Goal: Book appointment/travel/reservation

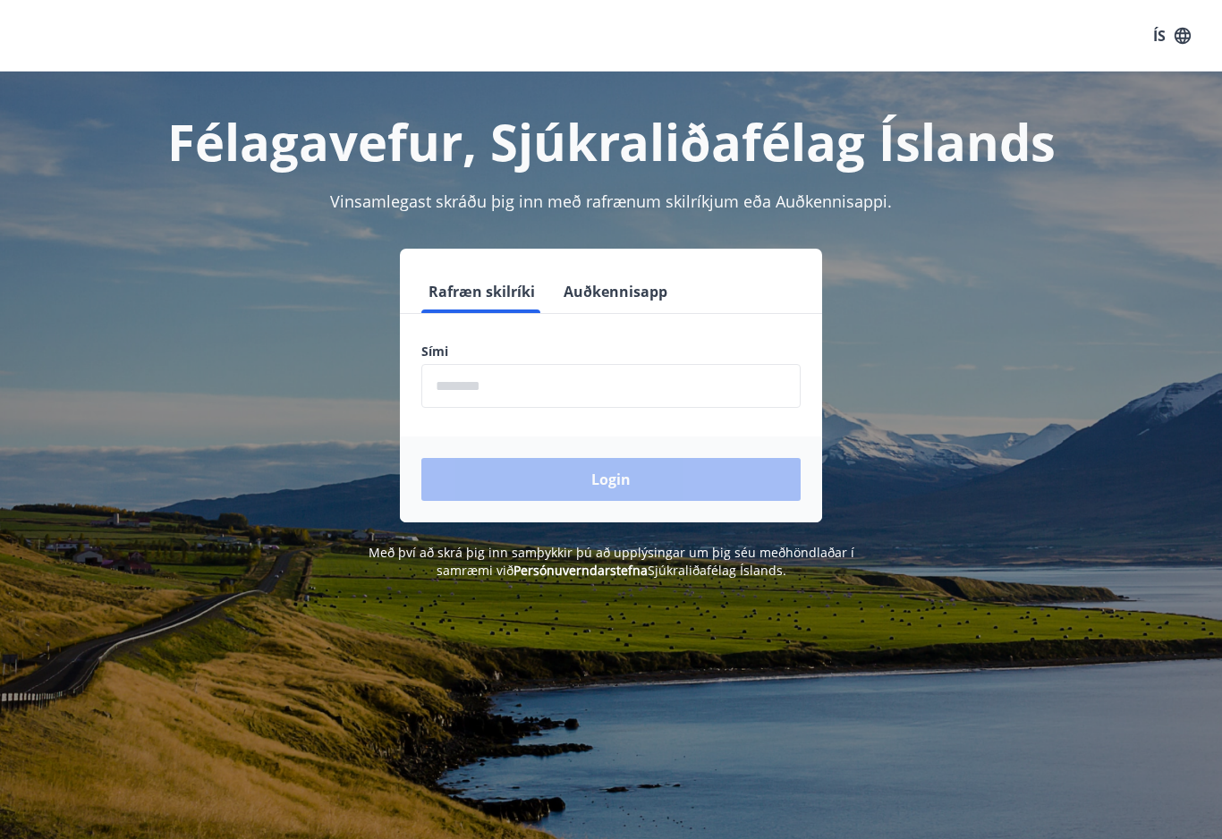
click at [669, 404] on input "phone" at bounding box center [610, 386] width 379 height 44
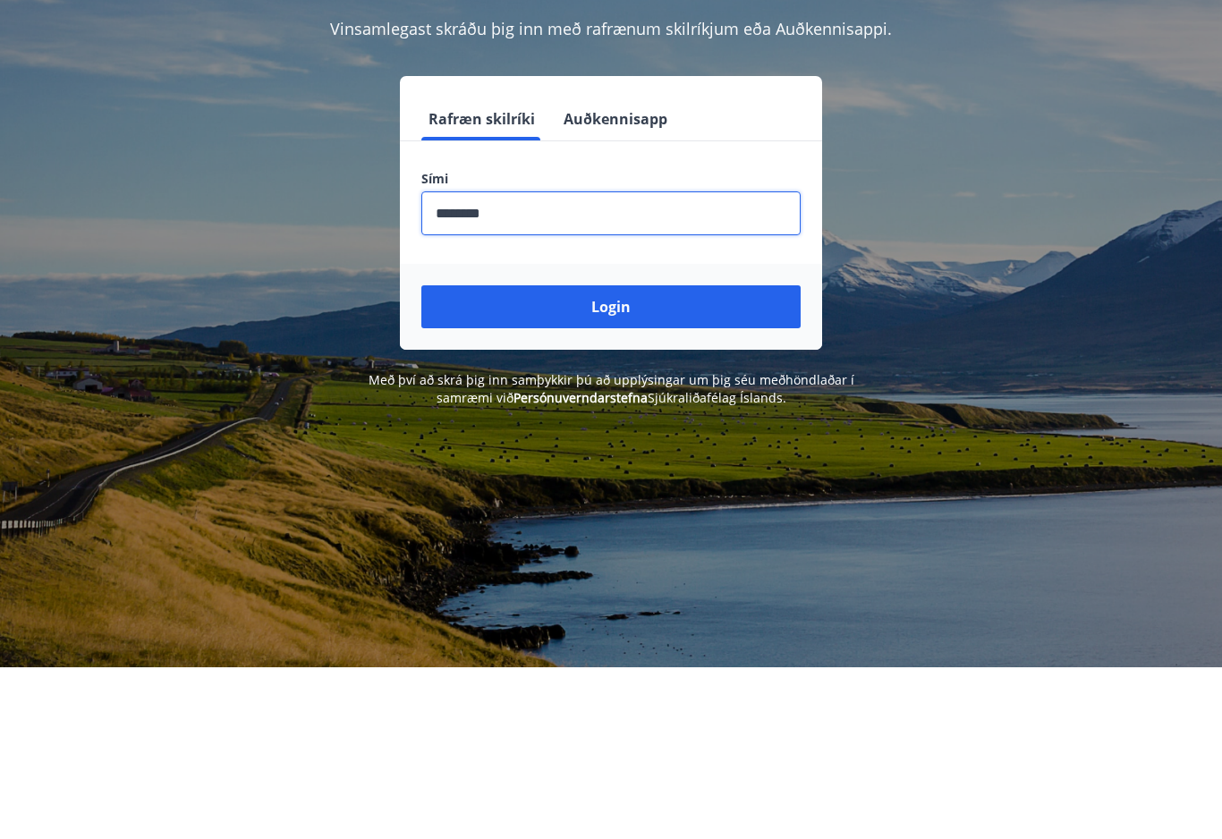
type input "********"
click at [677, 458] on button "Login" at bounding box center [610, 479] width 379 height 43
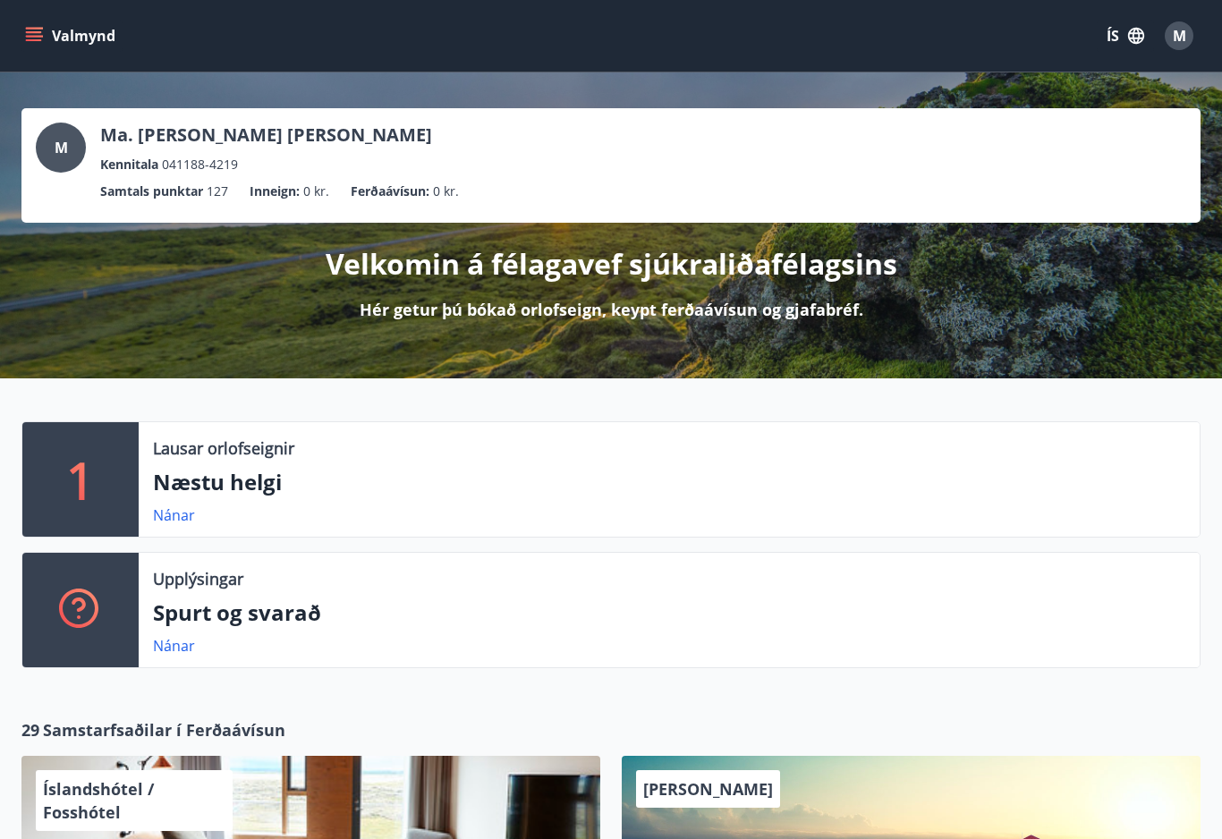
click at [591, 484] on p "Næstu helgi" at bounding box center [669, 482] width 1033 height 30
click at [174, 520] on link "Nánar" at bounding box center [174, 516] width 42 height 20
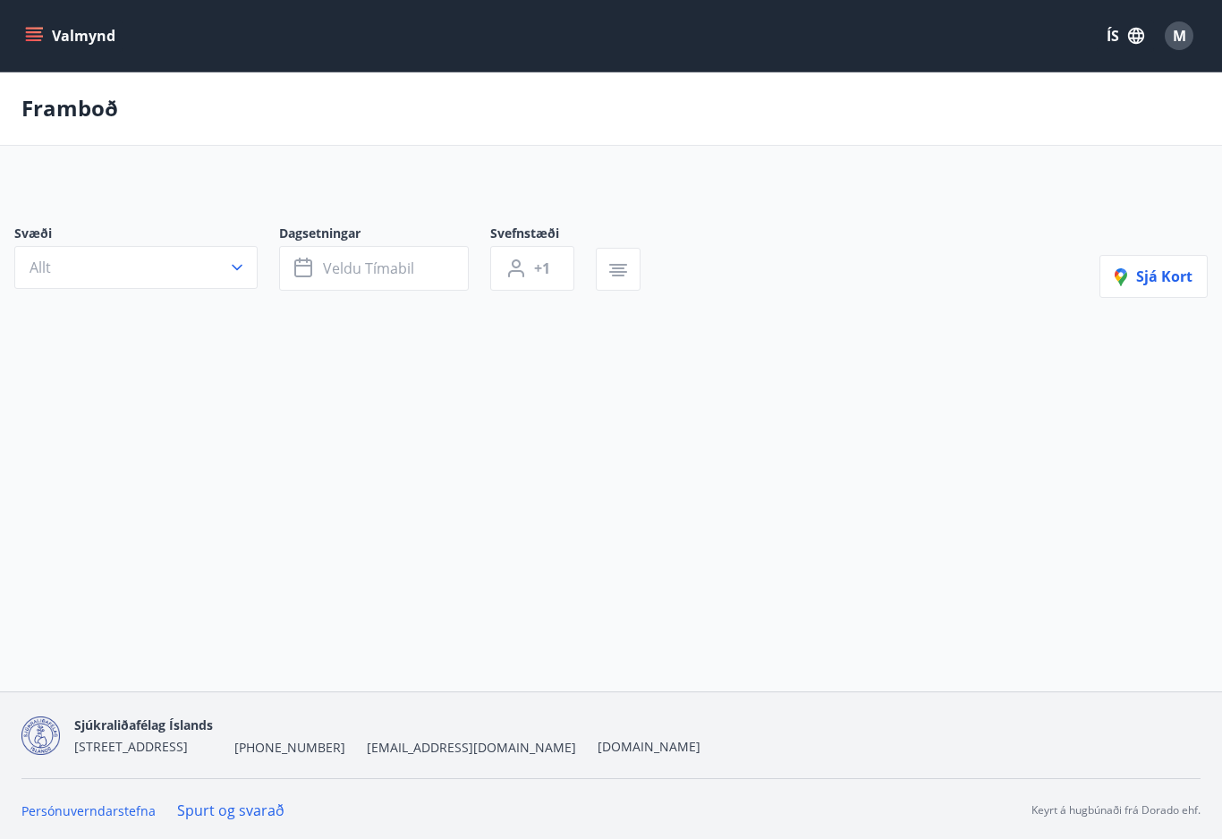
type input "*"
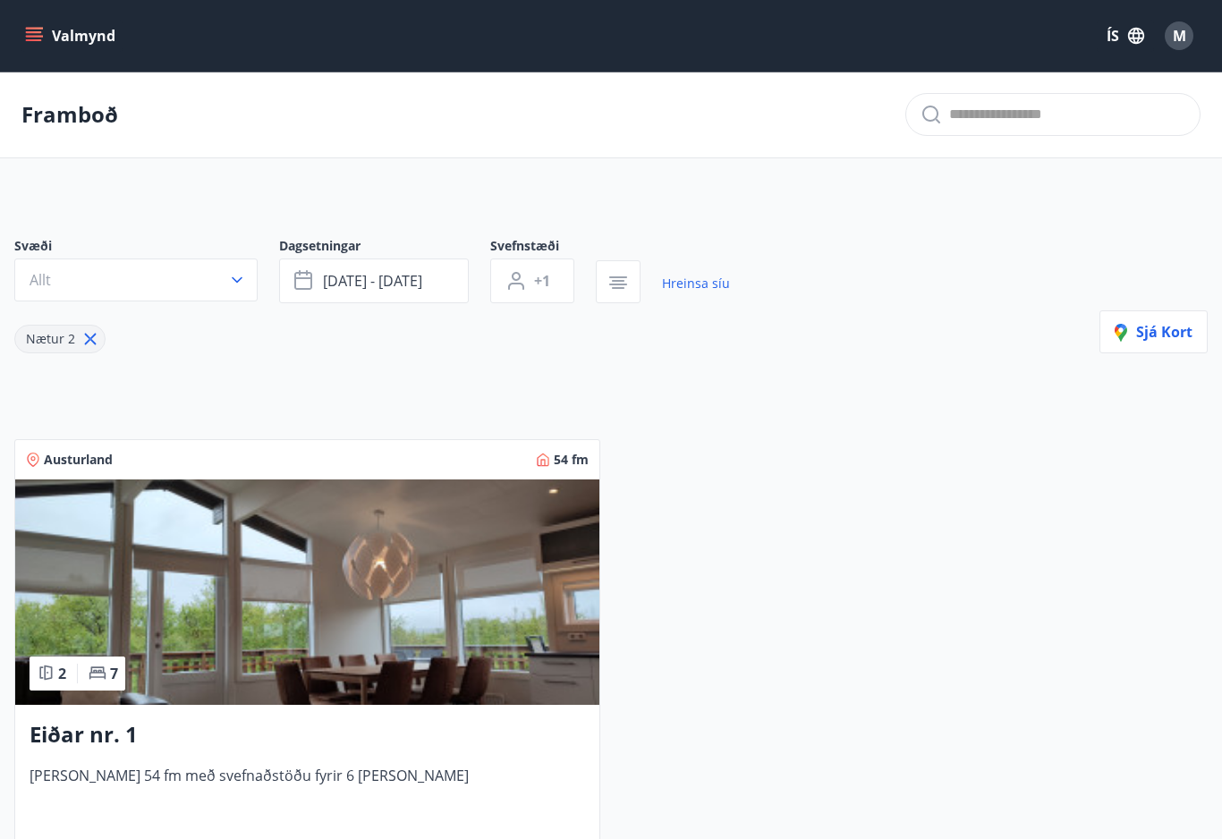
click at [976, 495] on div "Austurland 54 fm 2 7 Eiðar nr. 1 Húsið er 54 fm með svefnaðstöðu fyrir 6 manns …" at bounding box center [600, 660] width 1215 height 485
click at [47, 120] on p "Framboð" at bounding box center [69, 114] width 97 height 30
click at [30, 36] on icon "menu" at bounding box center [36, 36] width 20 height 2
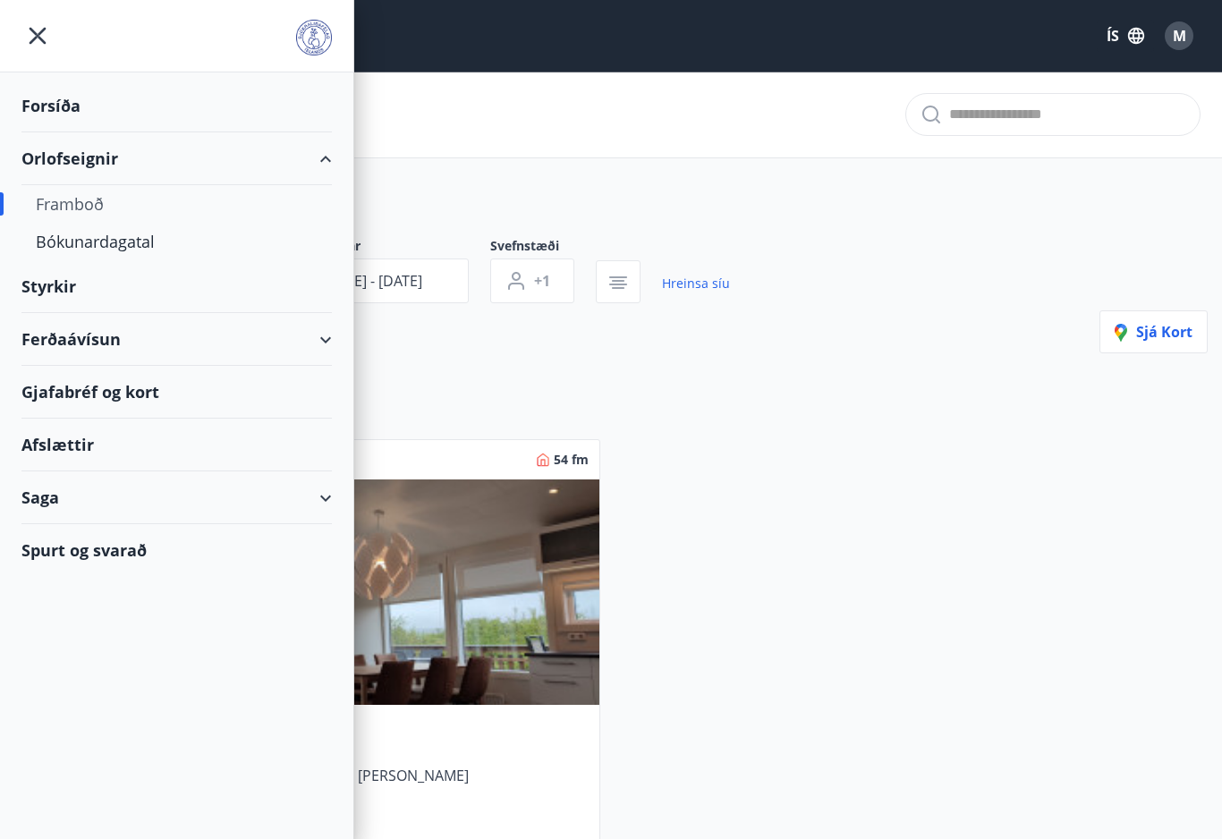
click at [42, 247] on div "Bókunardagatal" at bounding box center [177, 242] width 282 height 38
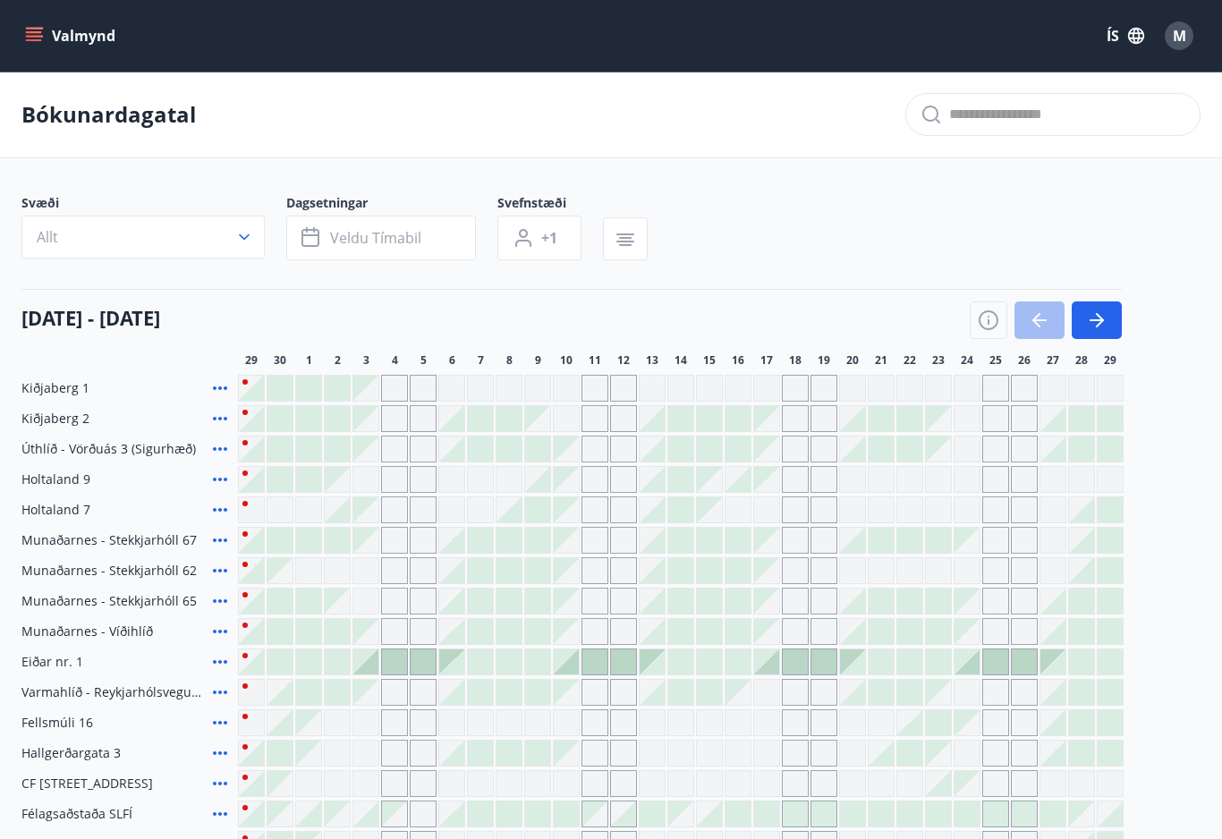
click at [1098, 314] on icon "button" at bounding box center [1100, 320] width 8 height 14
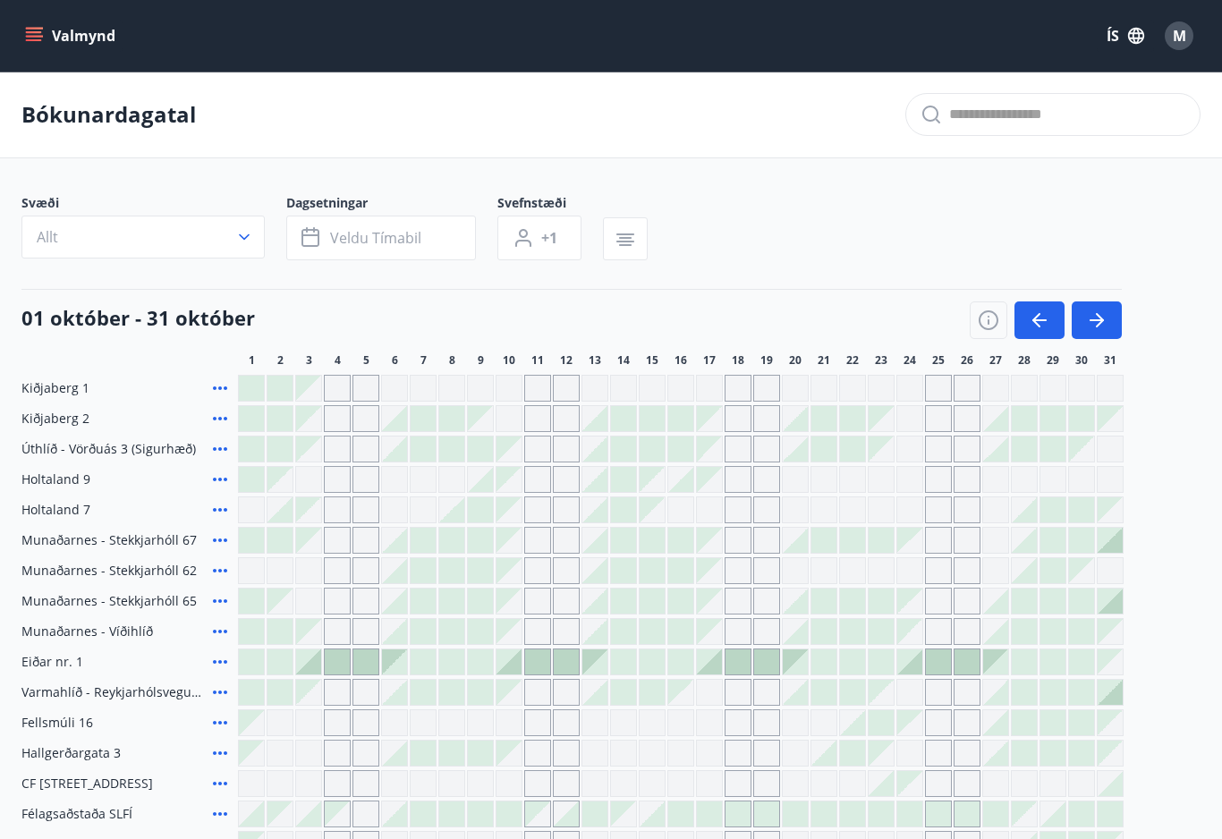
click at [1107, 313] on icon "button" at bounding box center [1096, 320] width 21 height 21
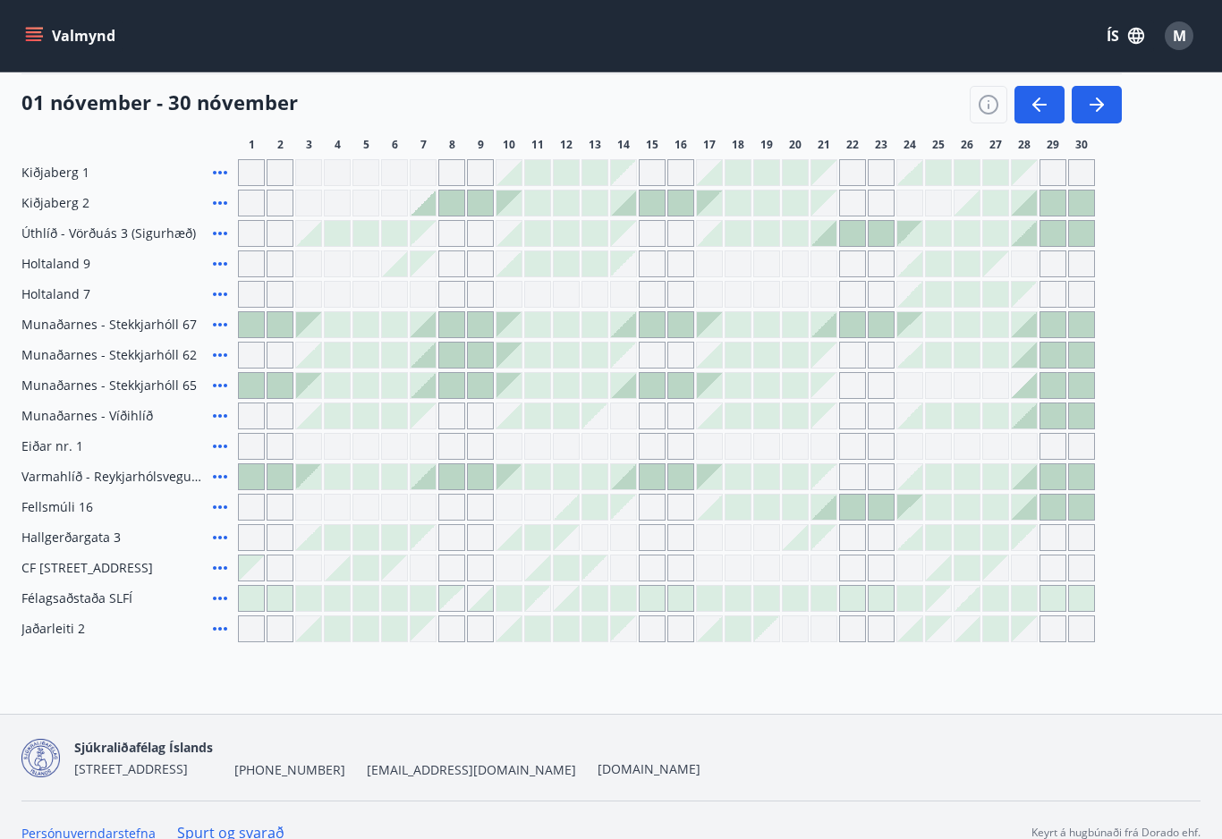
scroll to position [215, 0]
click at [251, 607] on div at bounding box center [251, 599] width 25 height 25
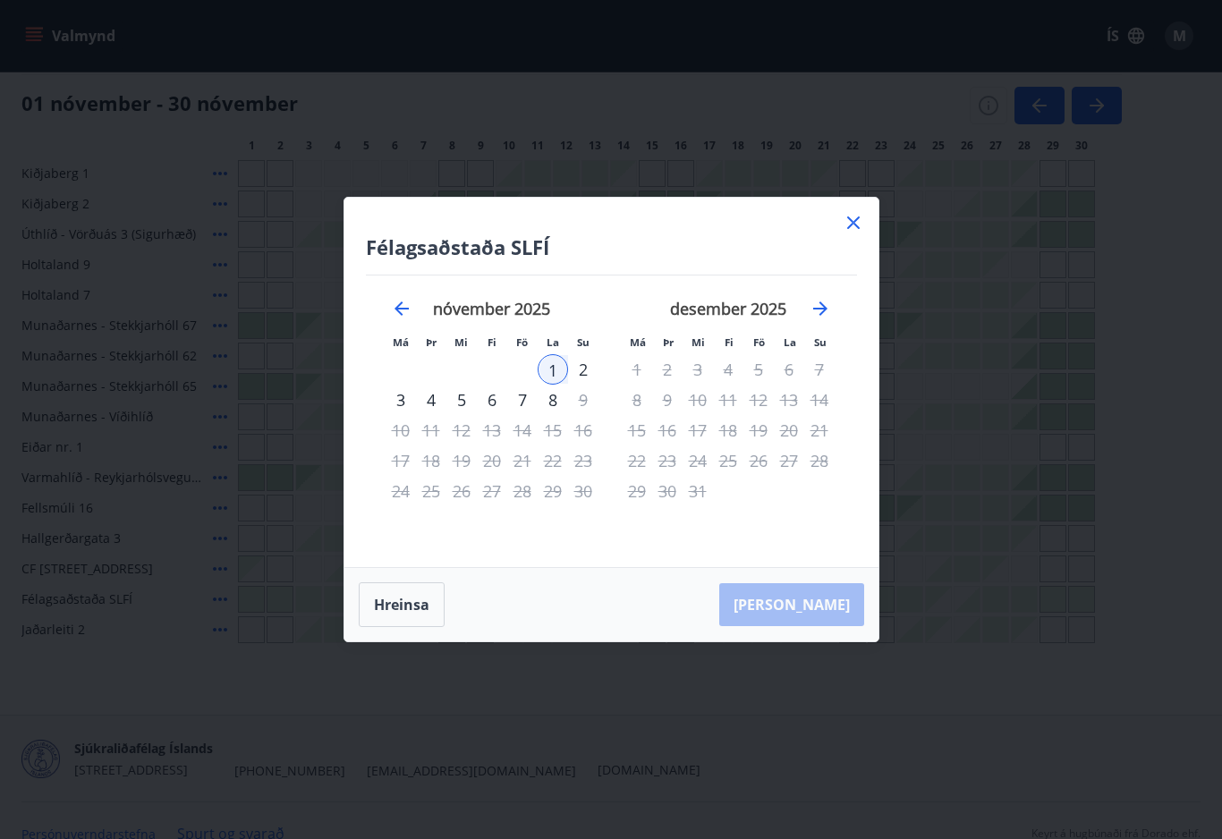
click at [853, 233] on icon at bounding box center [853, 222] width 21 height 21
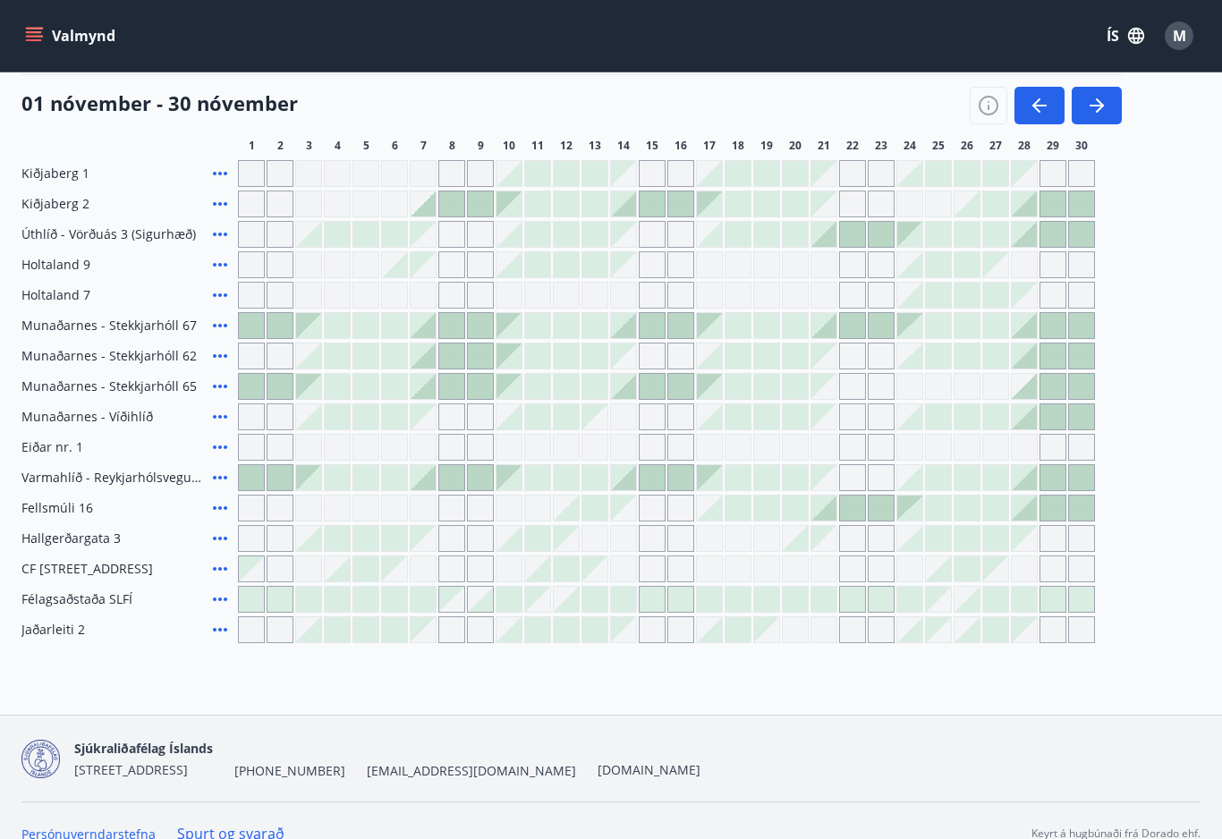
click at [81, 598] on span "Félagsaðstaða SLFÍ" at bounding box center [76, 600] width 111 height 18
click at [109, 604] on span "Félagsaðstaða SLFÍ" at bounding box center [76, 600] width 111 height 18
click at [220, 595] on icon at bounding box center [219, 599] width 21 height 21
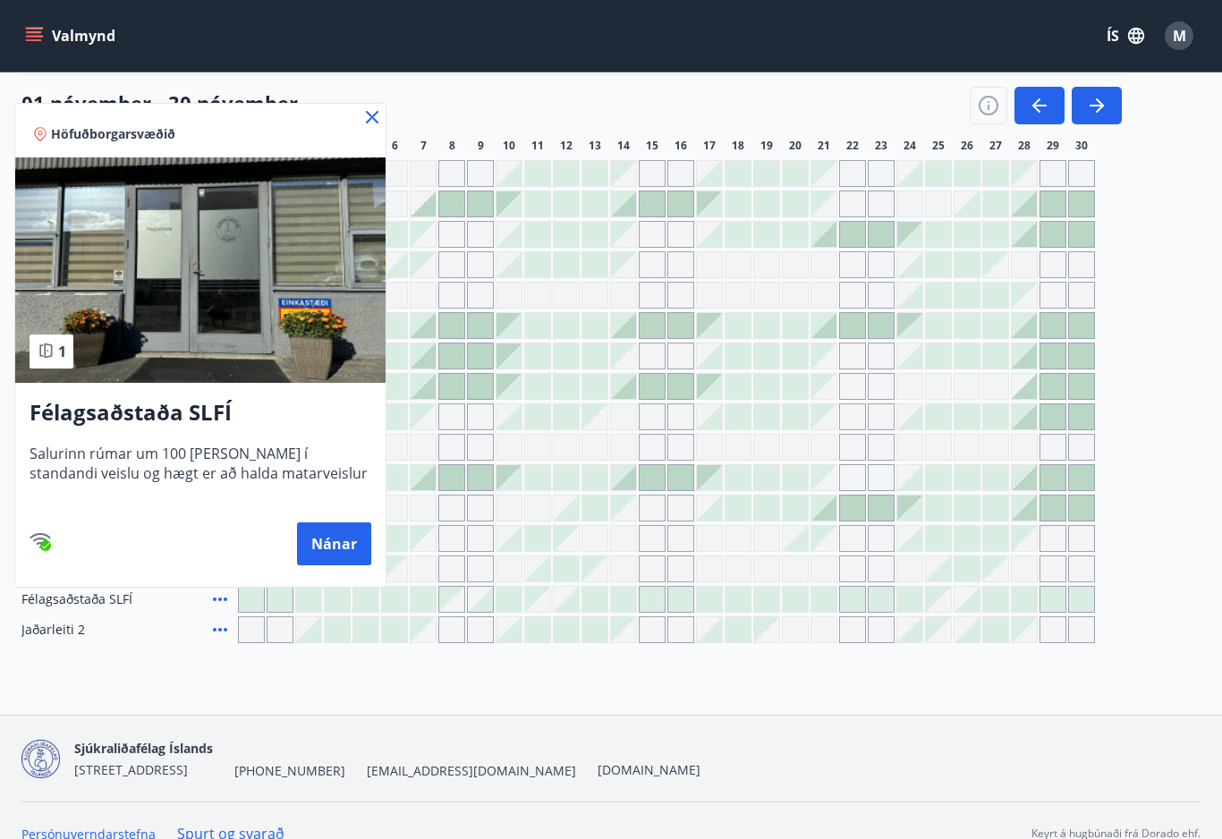
click at [353, 557] on button "Nánar" at bounding box center [334, 544] width 74 height 43
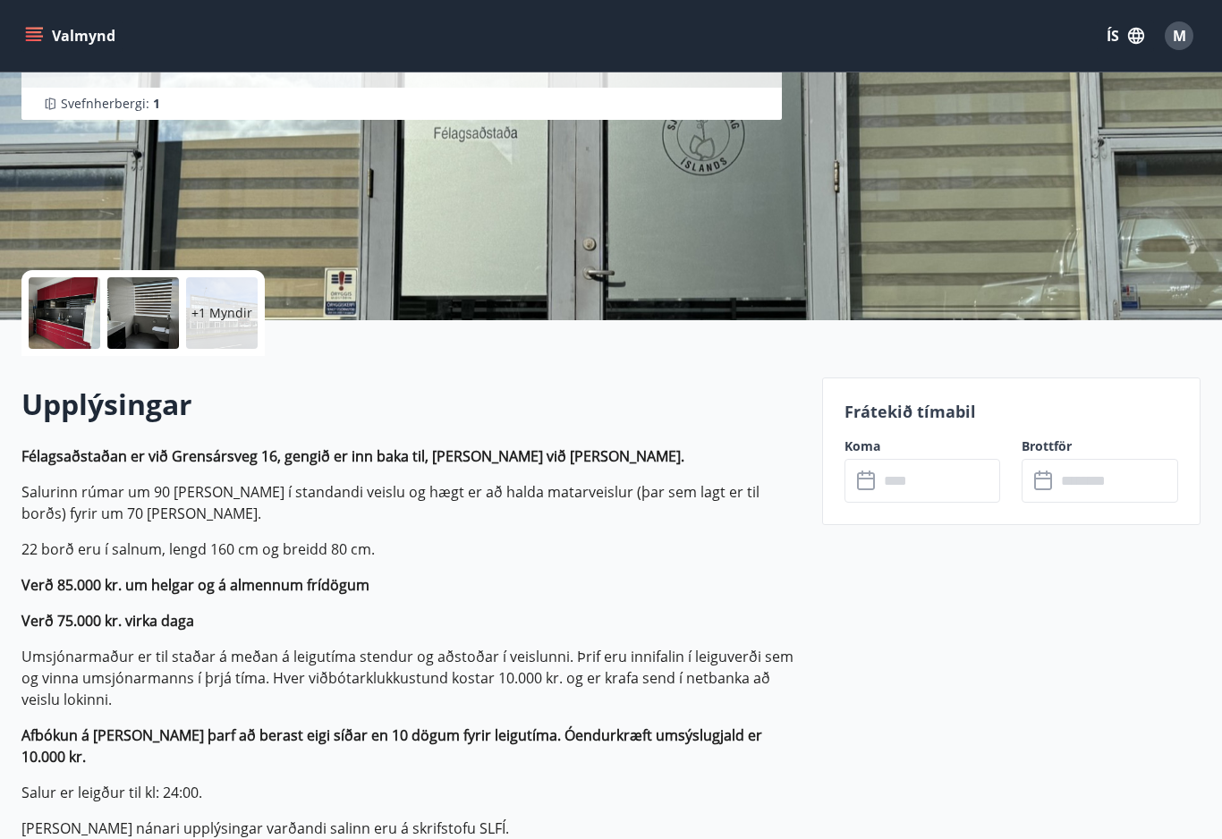
scroll to position [208, 0]
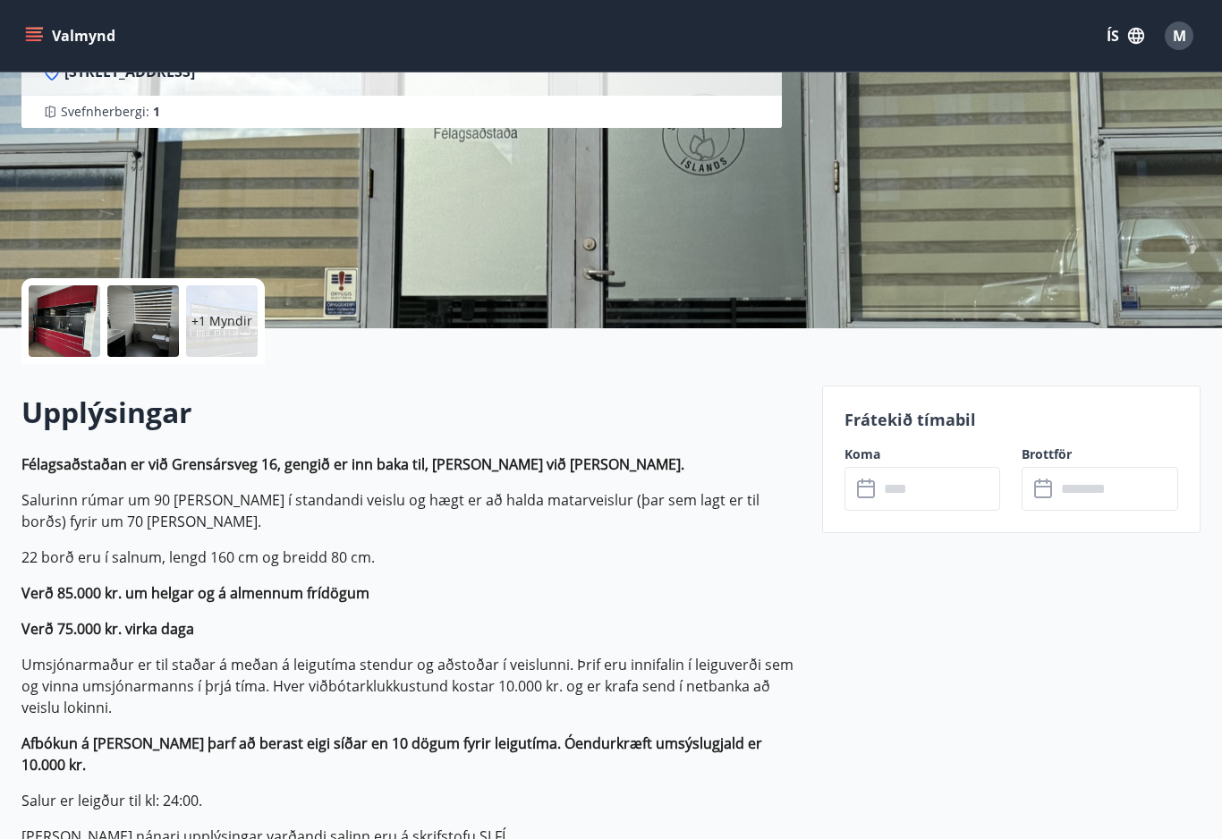
click at [923, 492] on input "text" at bounding box center [940, 489] width 123 height 44
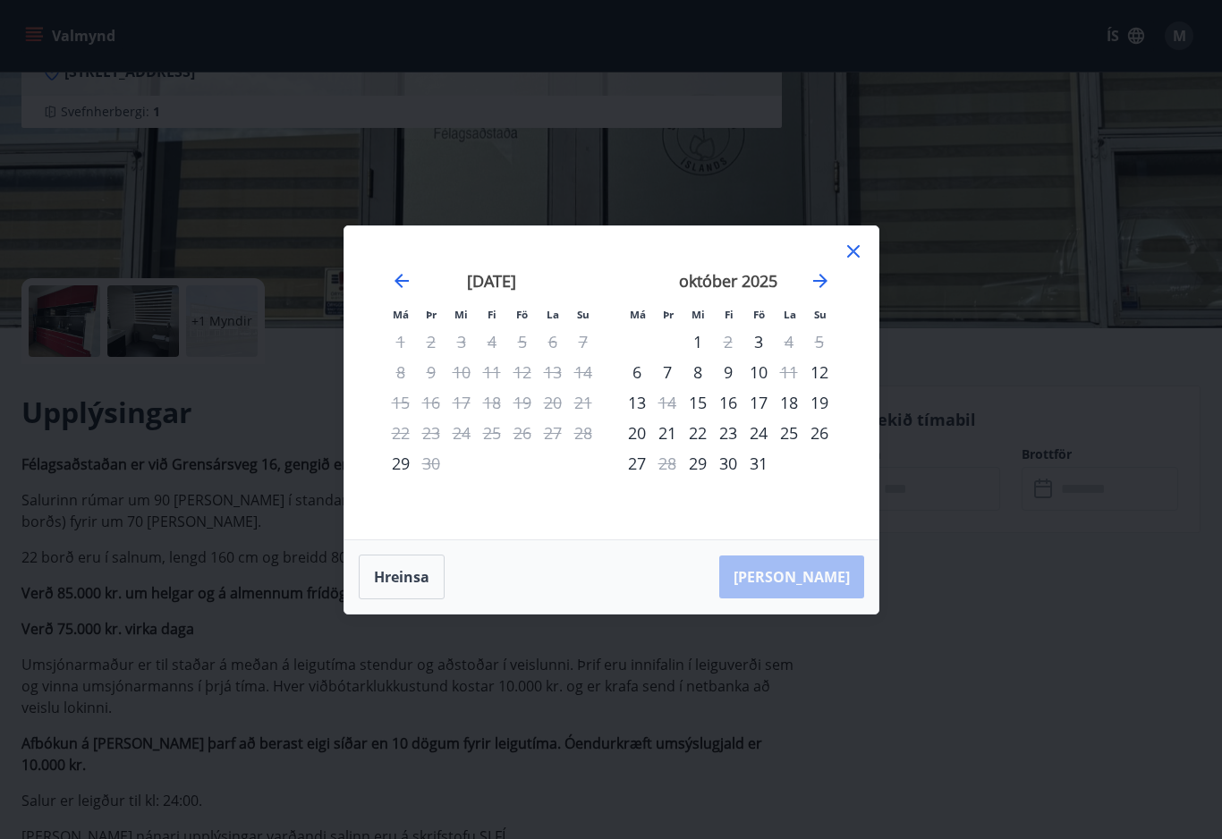
click at [826, 288] on icon "Move forward to switch to the next month." at bounding box center [820, 281] width 14 height 14
click at [530, 479] on div "31" at bounding box center [522, 463] width 30 height 30
click at [790, 351] on div "1" at bounding box center [789, 342] width 30 height 30
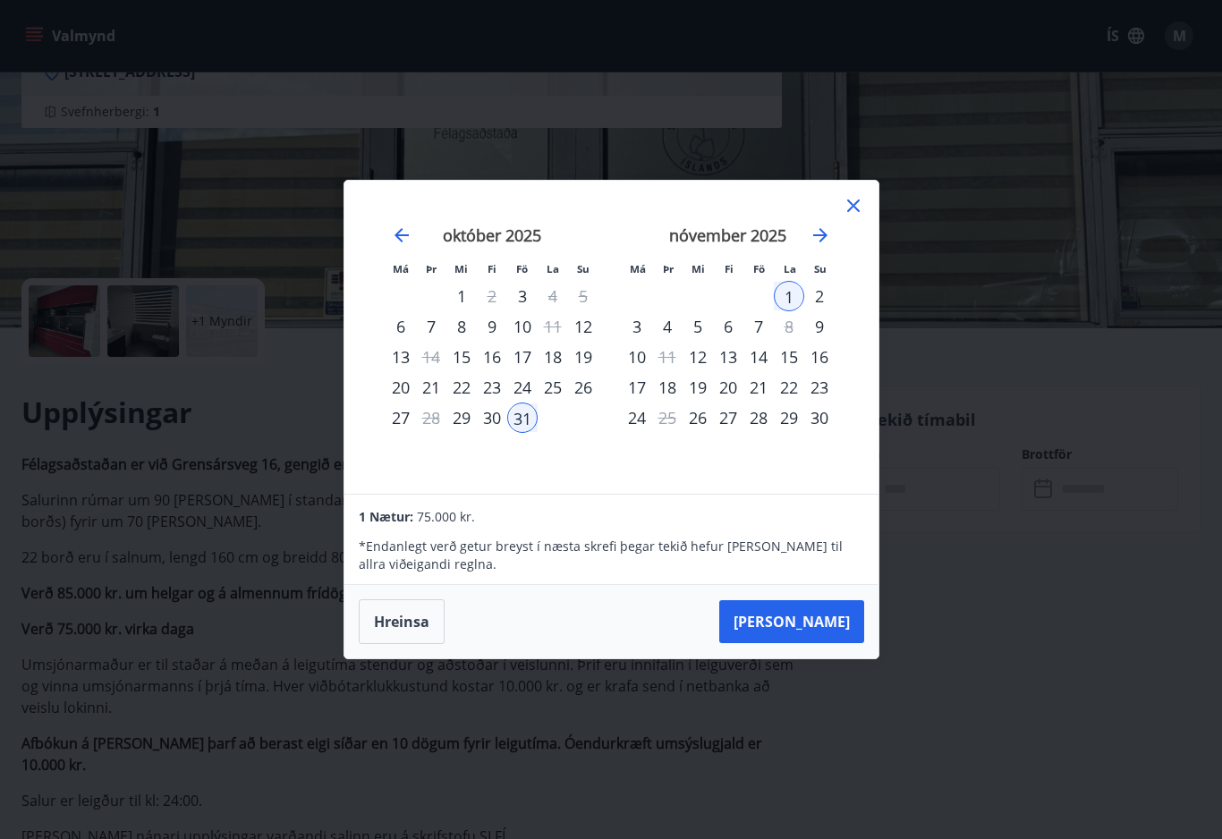
click at [856, 217] on icon at bounding box center [853, 205] width 21 height 21
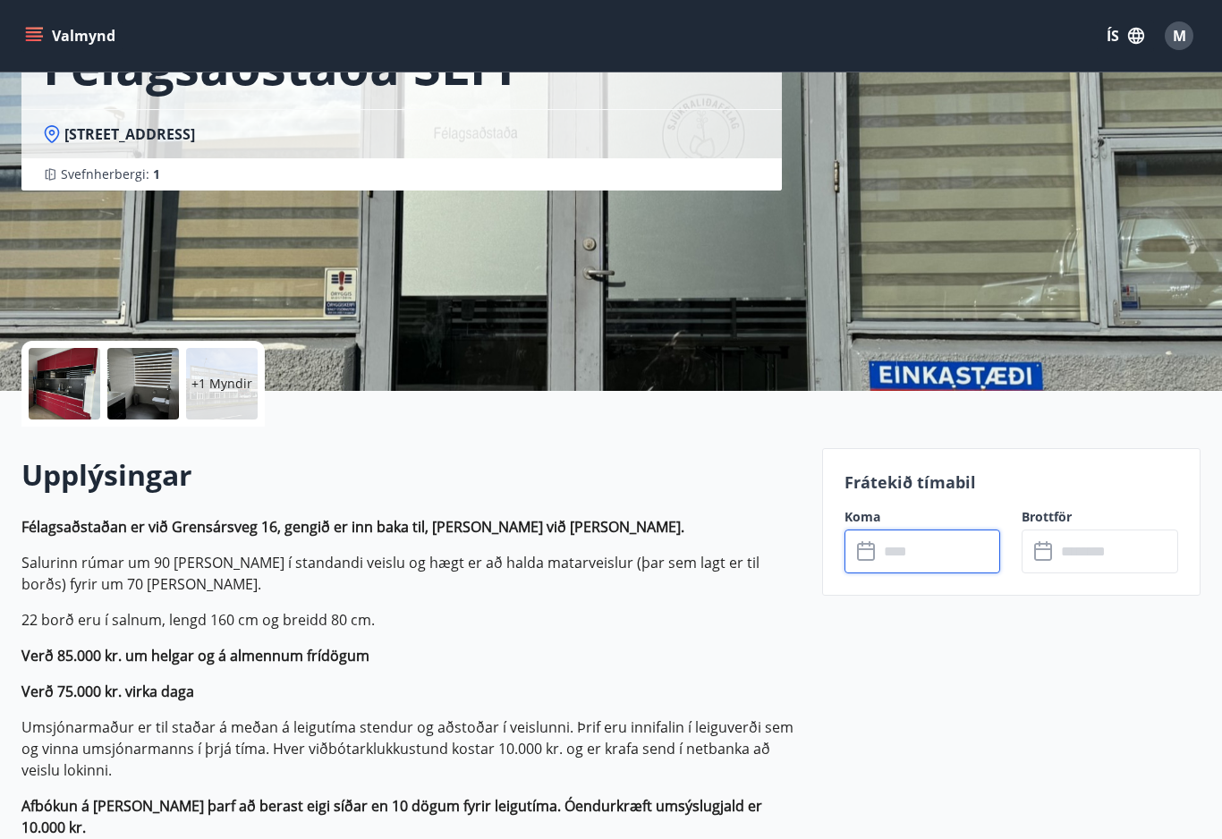
scroll to position [0, 0]
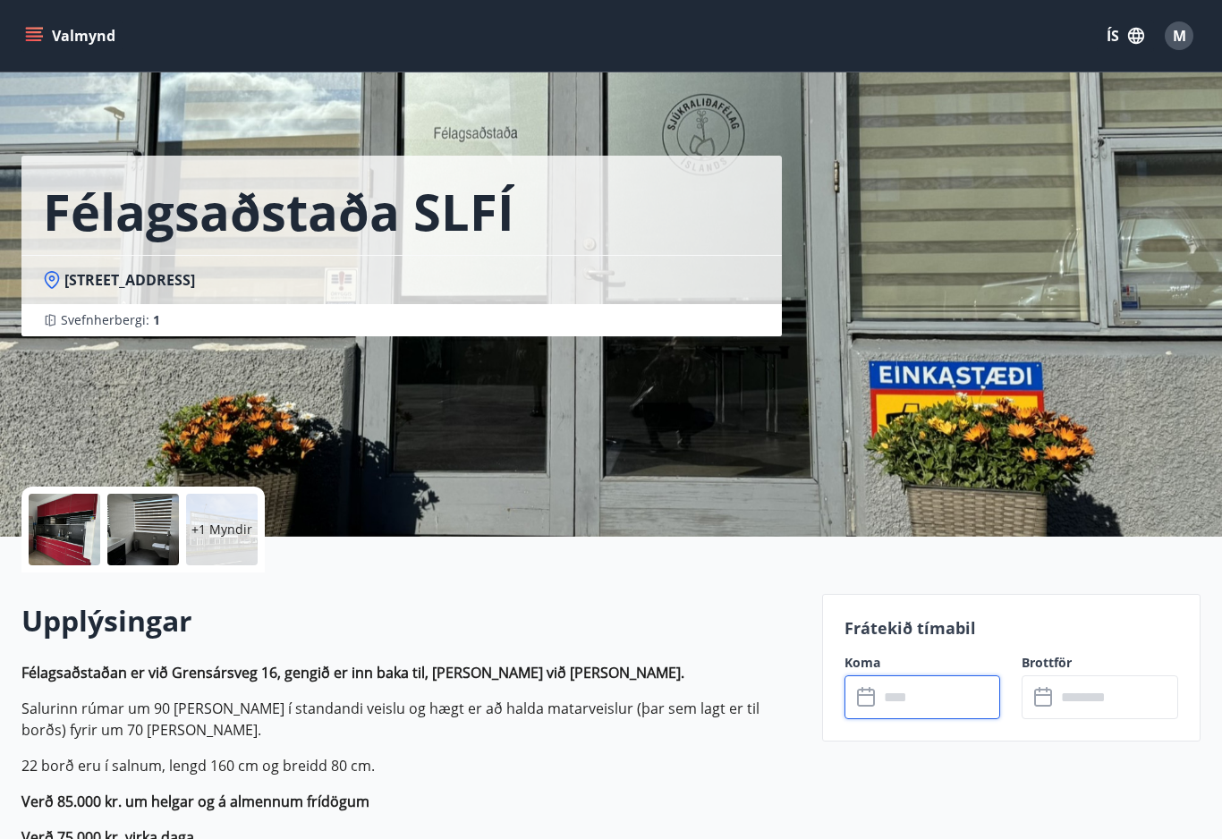
click at [58, 42] on button "Valmynd" at bounding box center [71, 36] width 101 height 32
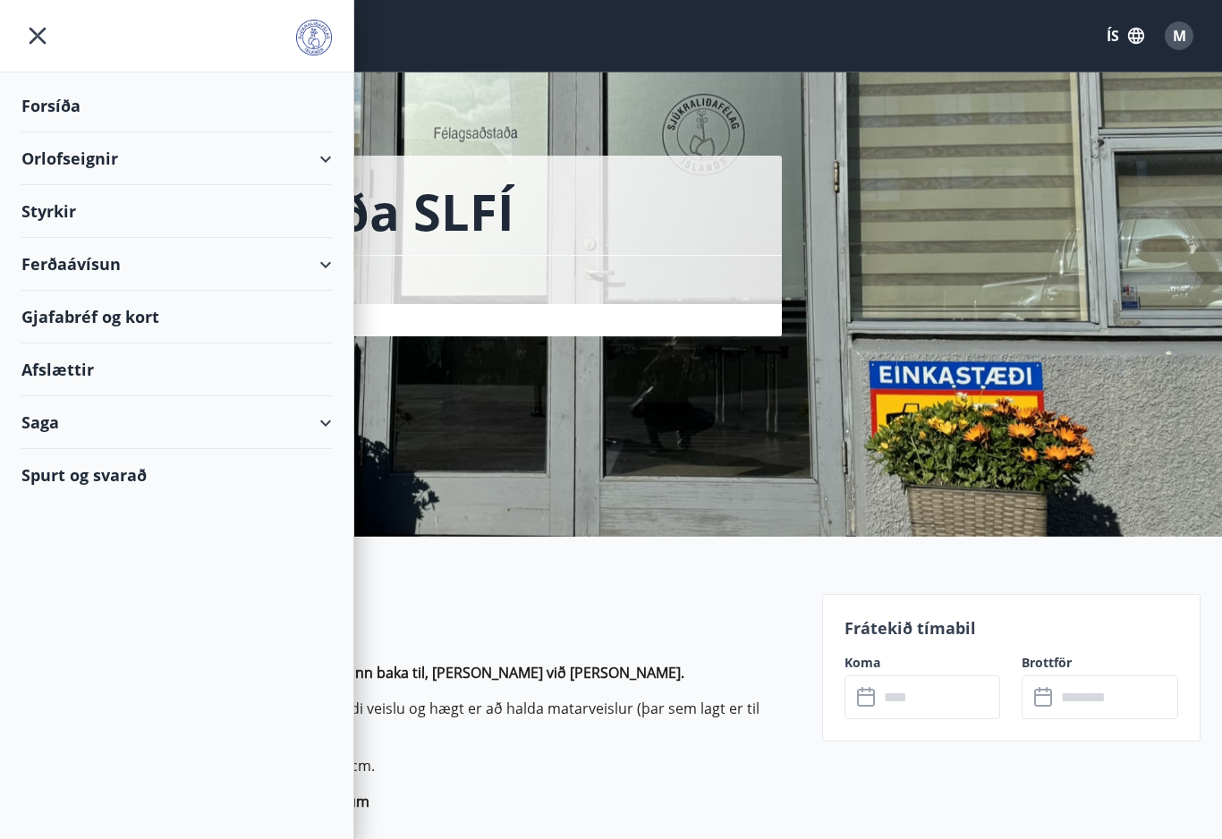
click at [38, 47] on icon "menu" at bounding box center [37, 36] width 32 height 32
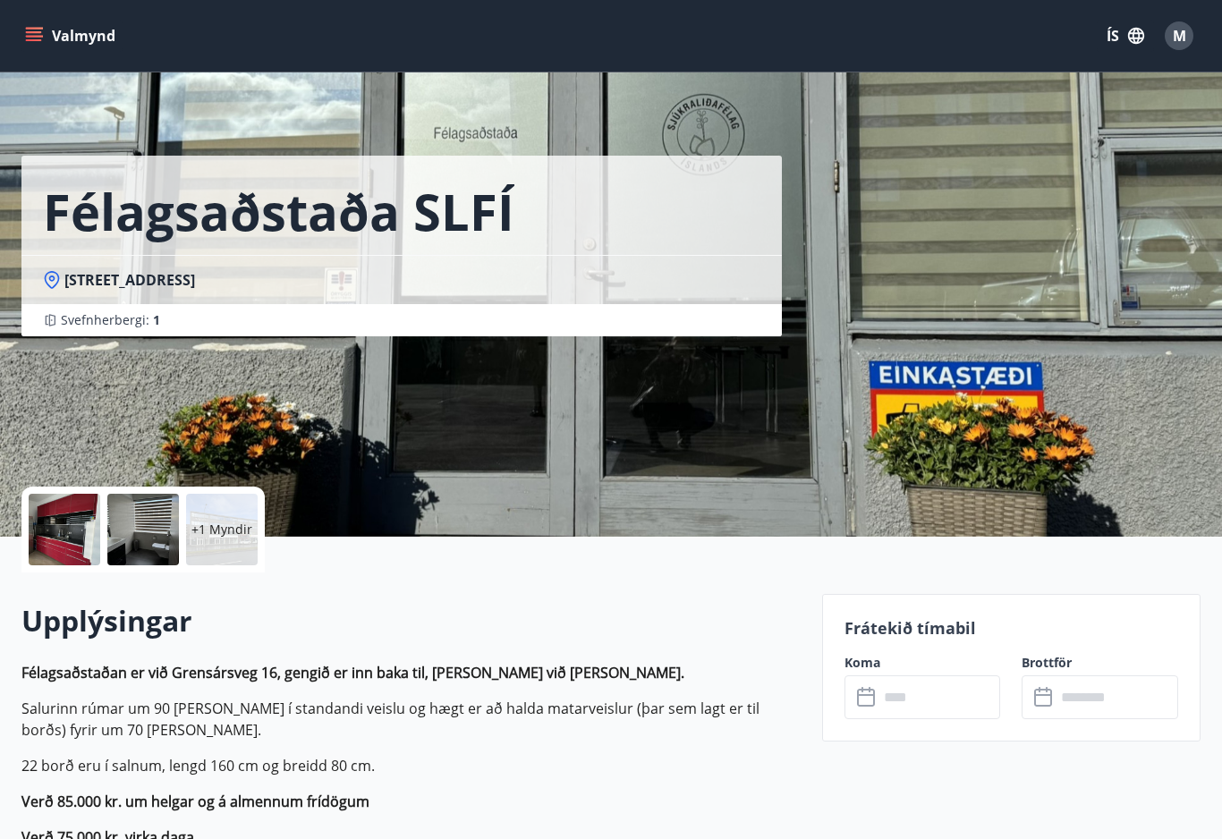
click at [105, 46] on button "Valmynd" at bounding box center [71, 36] width 101 height 32
click at [648, 57] on div "Valmynd ÍS M" at bounding box center [611, 36] width 1222 height 72
click at [70, 37] on button "Valmynd" at bounding box center [71, 36] width 101 height 32
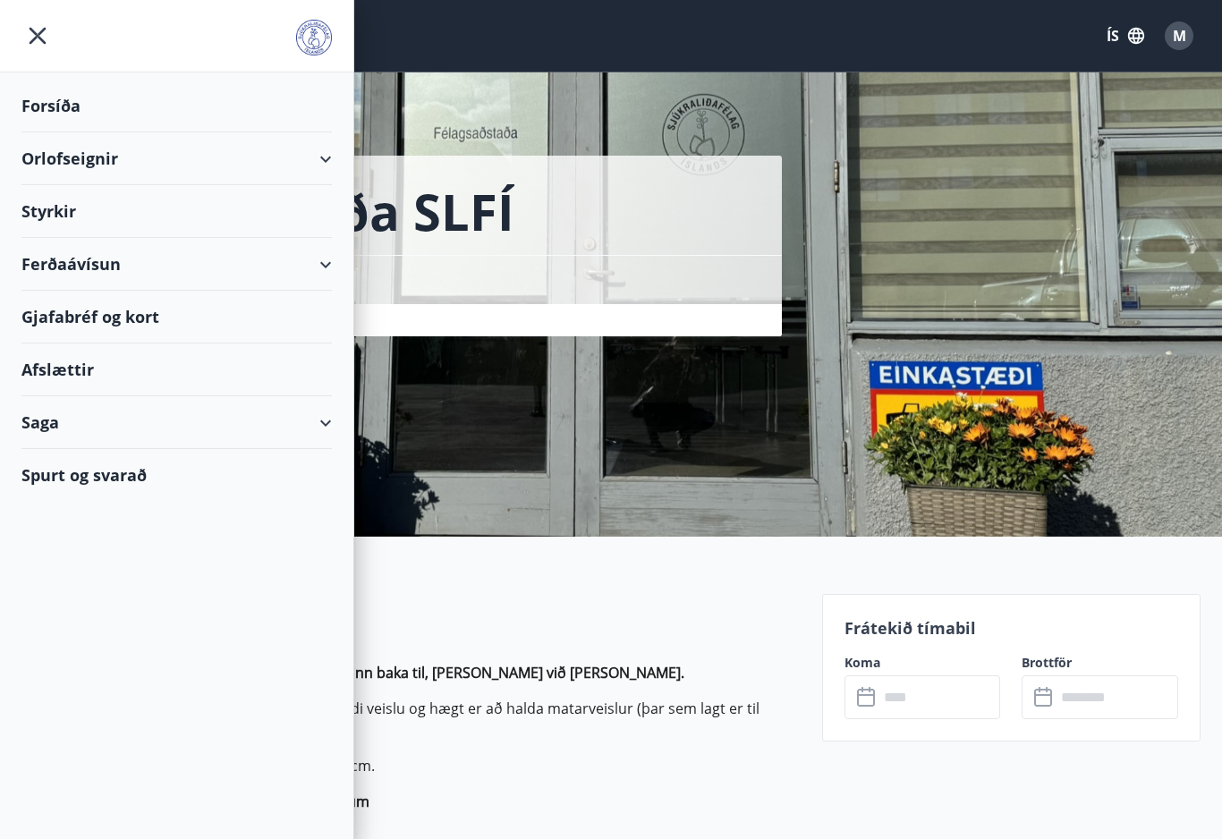
click at [305, 155] on div "Orlofseignir" at bounding box center [176, 158] width 311 height 53
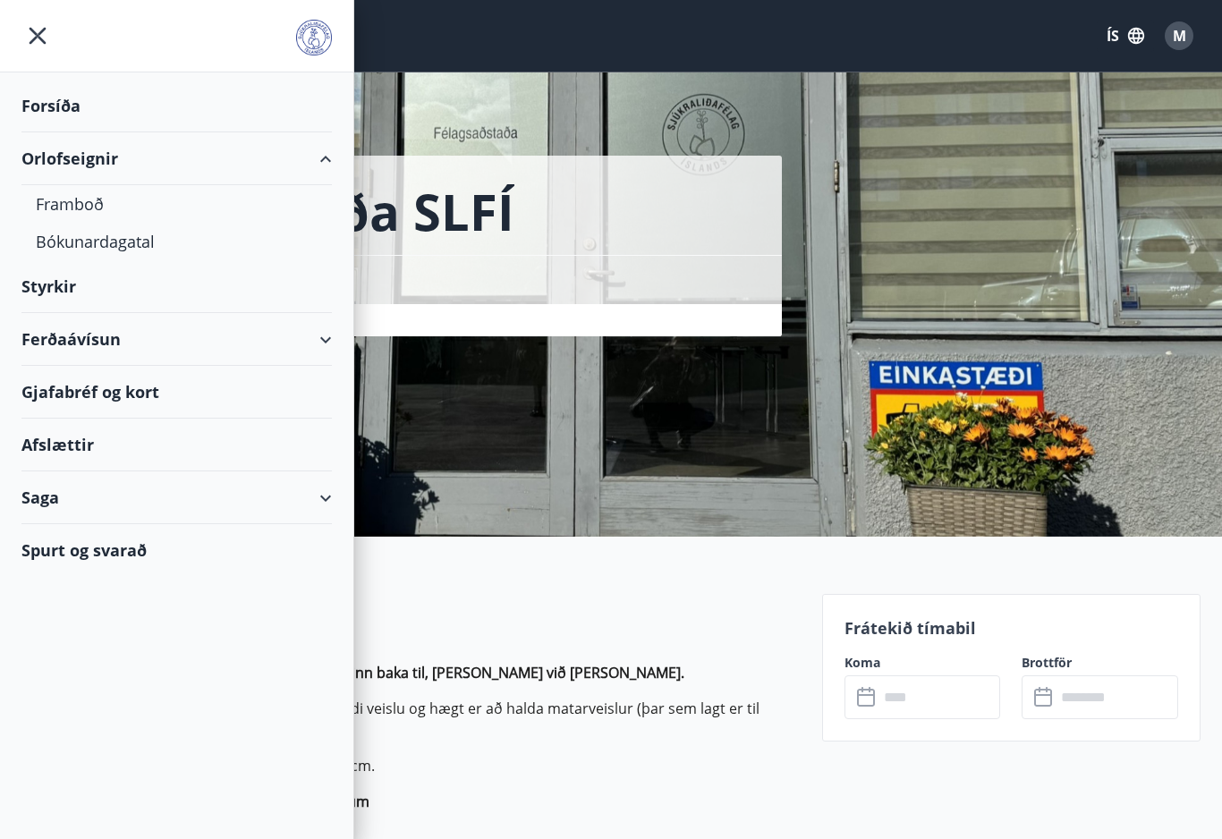
click at [326, 150] on div "Orlofseignir" at bounding box center [176, 158] width 311 height 53
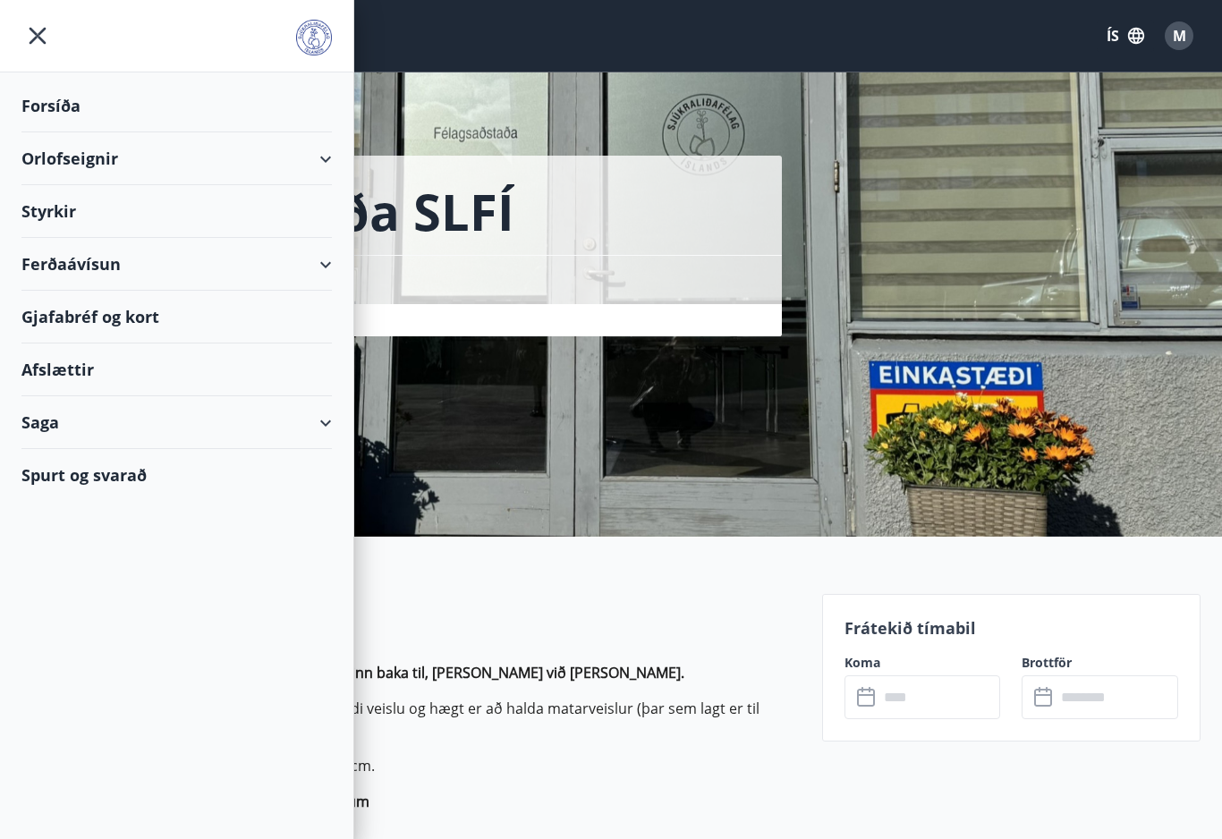
click at [326, 276] on div "Ferðaávísun" at bounding box center [176, 264] width 311 height 53
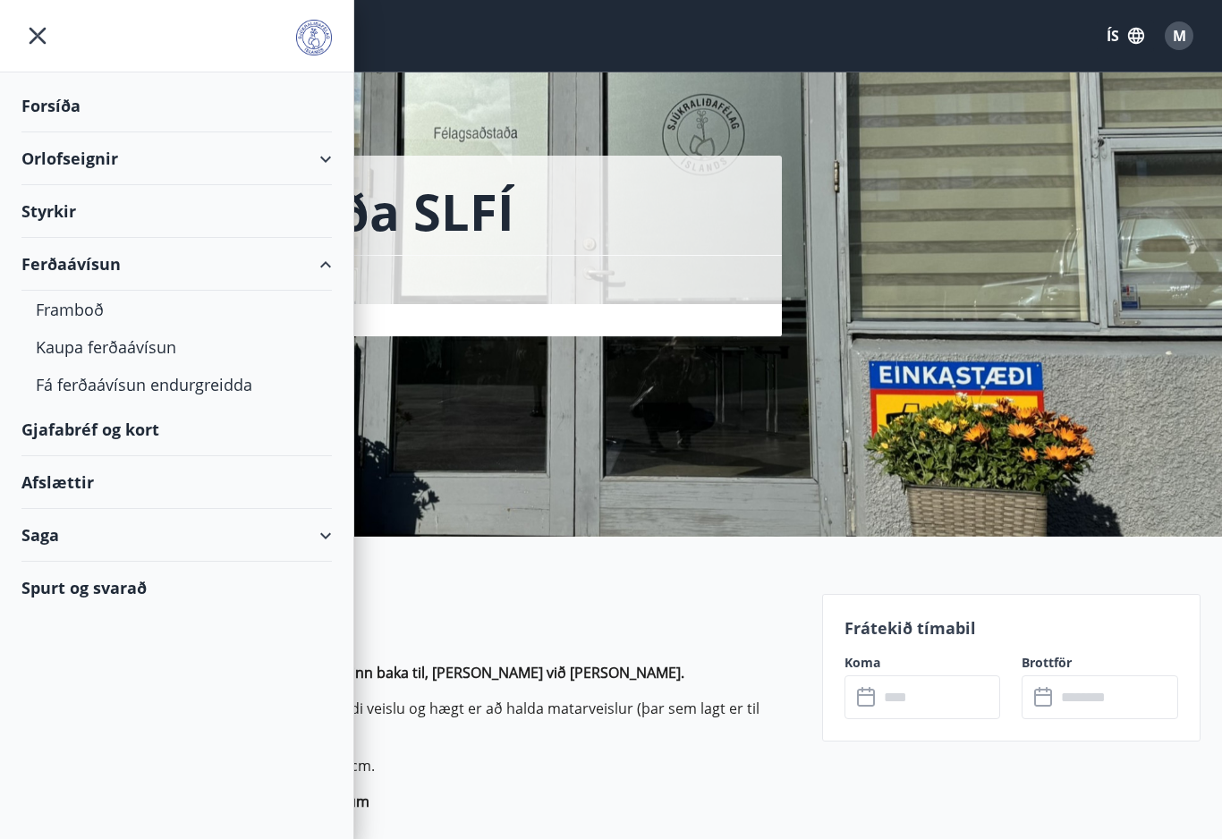
click at [322, 274] on div "Ferðaávísun" at bounding box center [176, 264] width 311 height 53
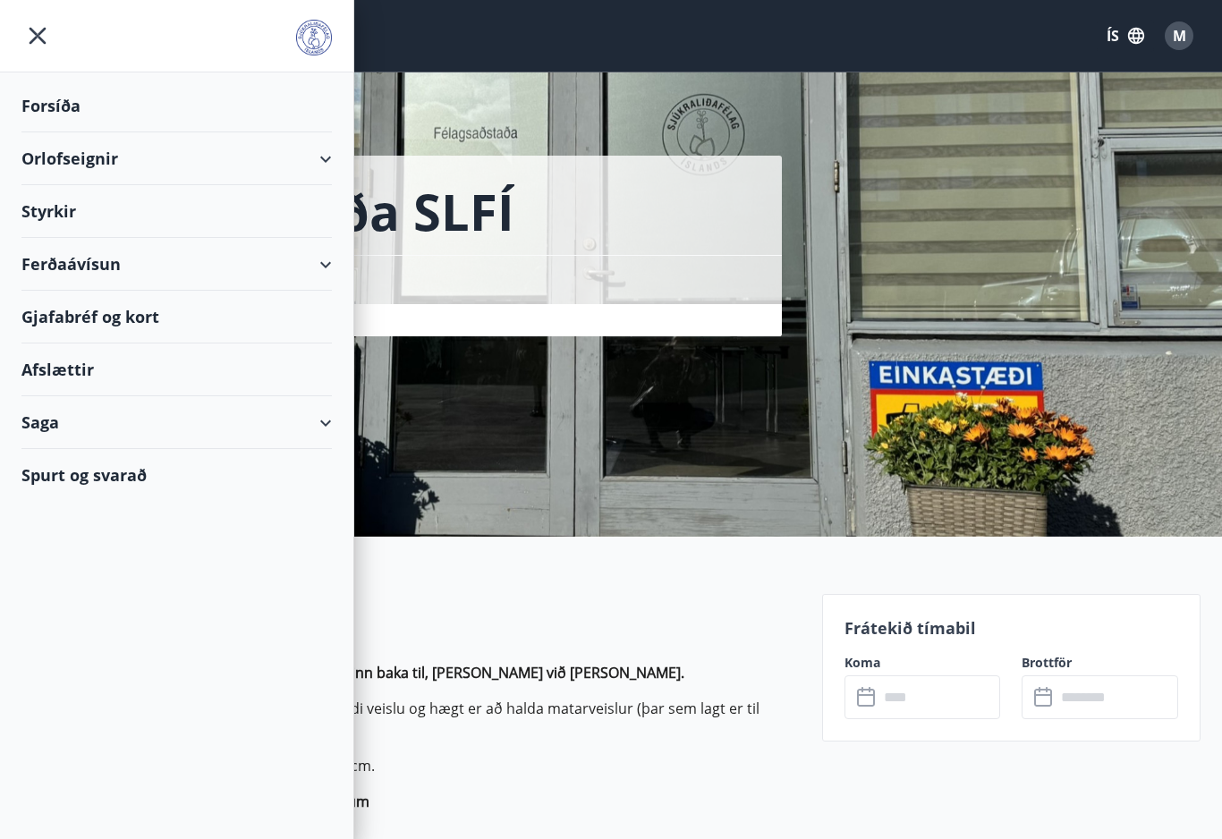
click at [477, 149] on div "Félagsaðstaða SLFÍ Grensásvegi 16 - 108 Reykjavík Svefnherbergi : 1" at bounding box center [414, 168] width 787 height 336
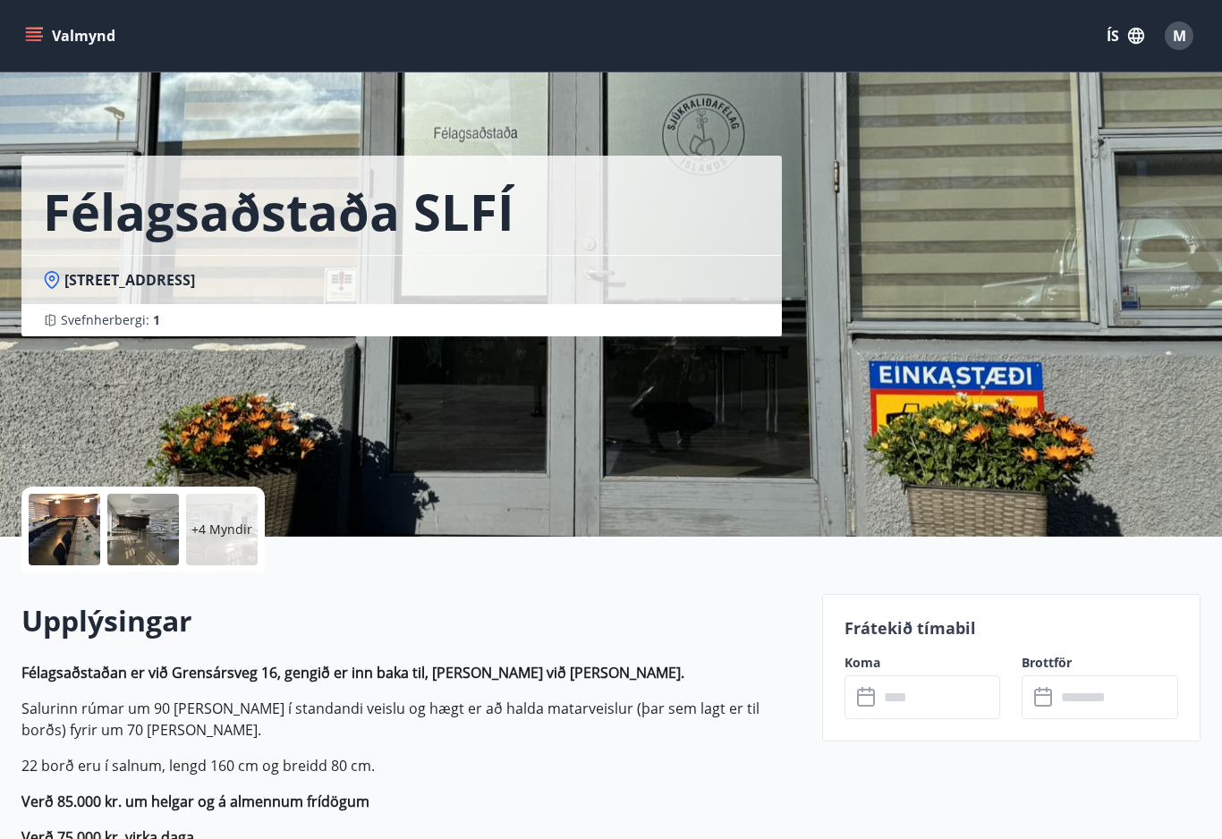
click at [81, 46] on button "Valmynd" at bounding box center [71, 36] width 101 height 32
click at [462, 453] on div "Félagsaðstaða SLFÍ Grensásvegi 16 - 108 Reykjavík Svefnherbergi : 1" at bounding box center [414, 268] width 787 height 537
click at [79, 43] on button "Valmynd" at bounding box center [71, 36] width 101 height 32
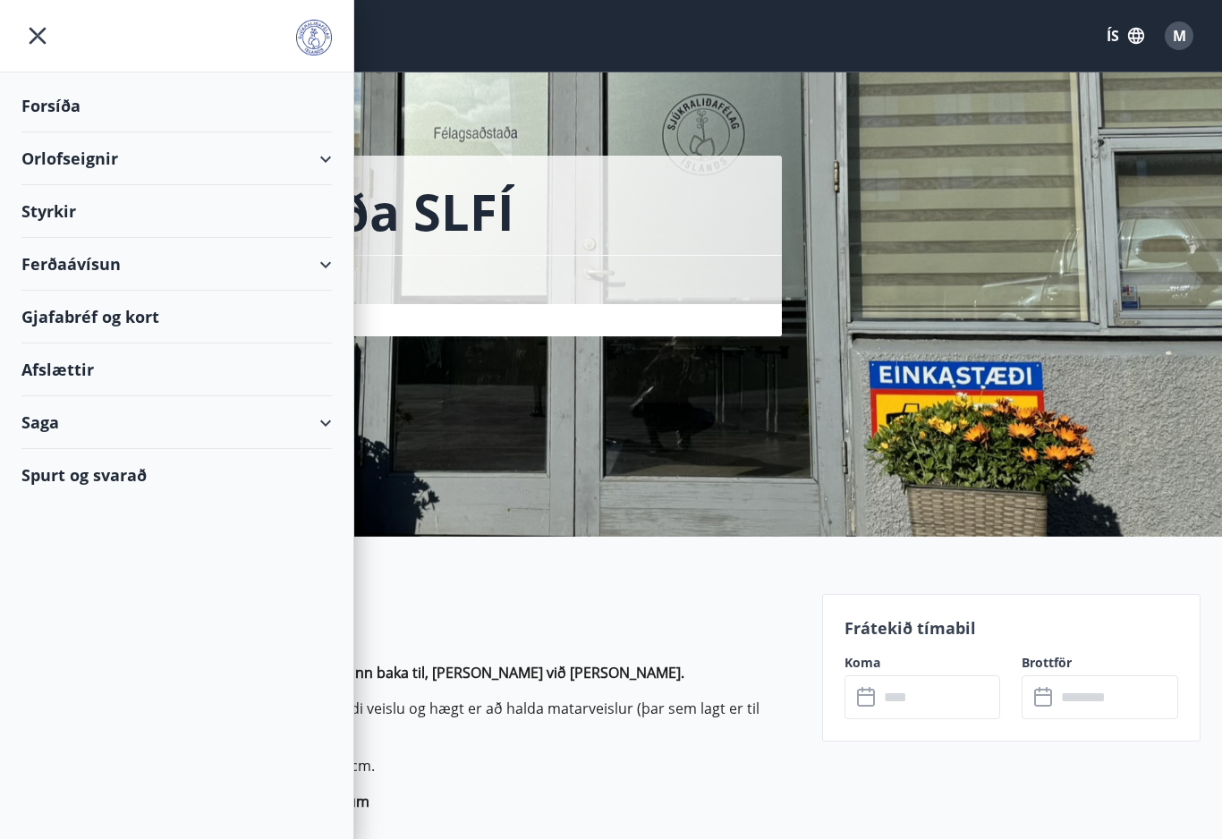
click at [325, 150] on div "Orlofseignir" at bounding box center [176, 158] width 311 height 53
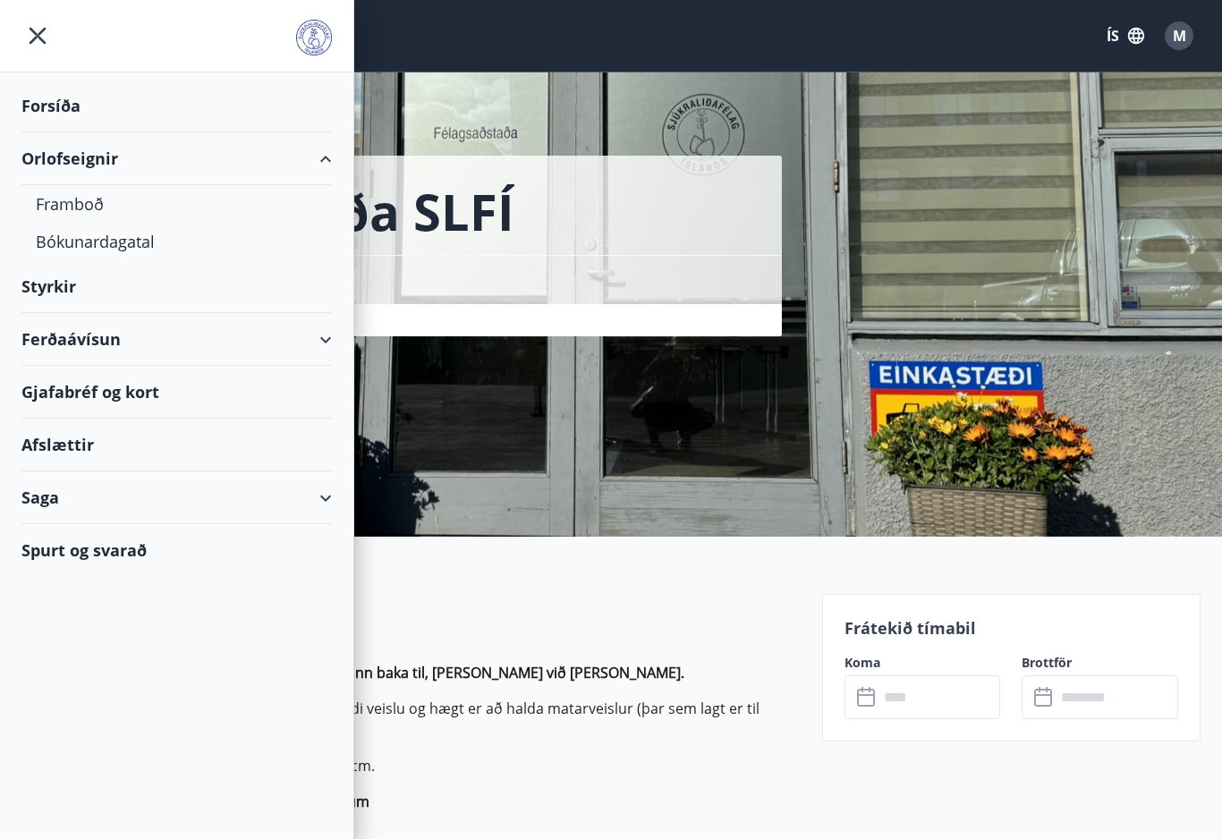
click at [88, 248] on div "Bókunardagatal" at bounding box center [177, 242] width 282 height 38
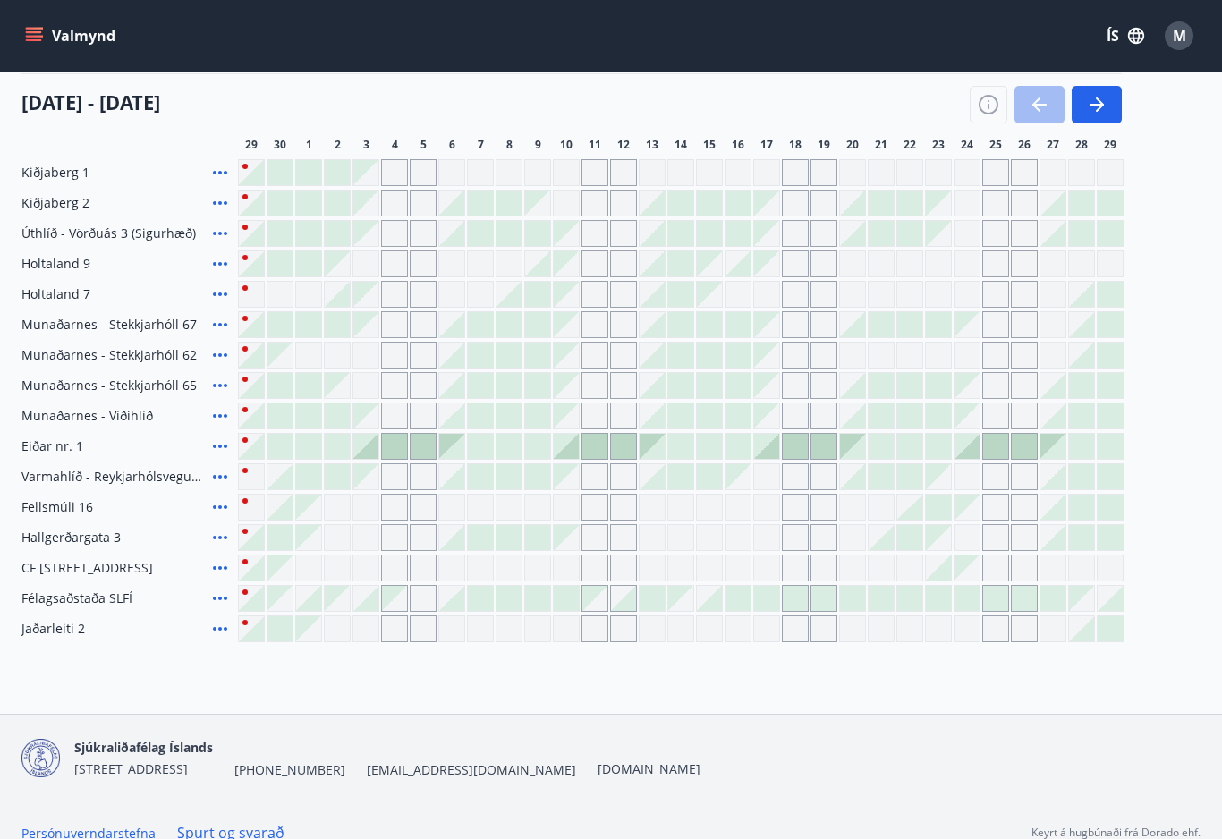
scroll to position [215, 0]
click at [98, 607] on span "Félagsaðstaða SLFÍ" at bounding box center [76, 600] width 111 height 18
click at [140, 595] on div "Félagsaðstaða SLFÍ" at bounding box center [125, 599] width 209 height 27
click at [214, 600] on icon at bounding box center [220, 600] width 14 height 4
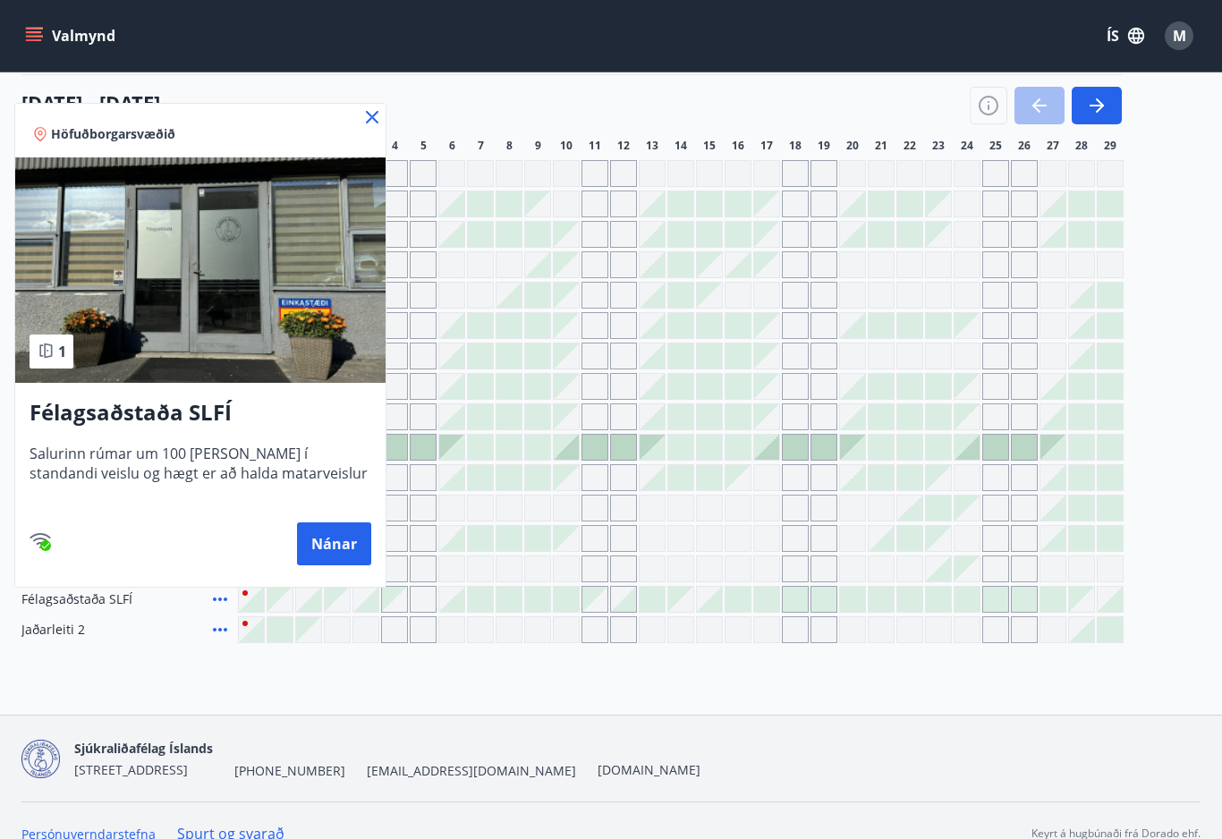
click at [336, 544] on button "Nánar" at bounding box center [334, 544] width 74 height 43
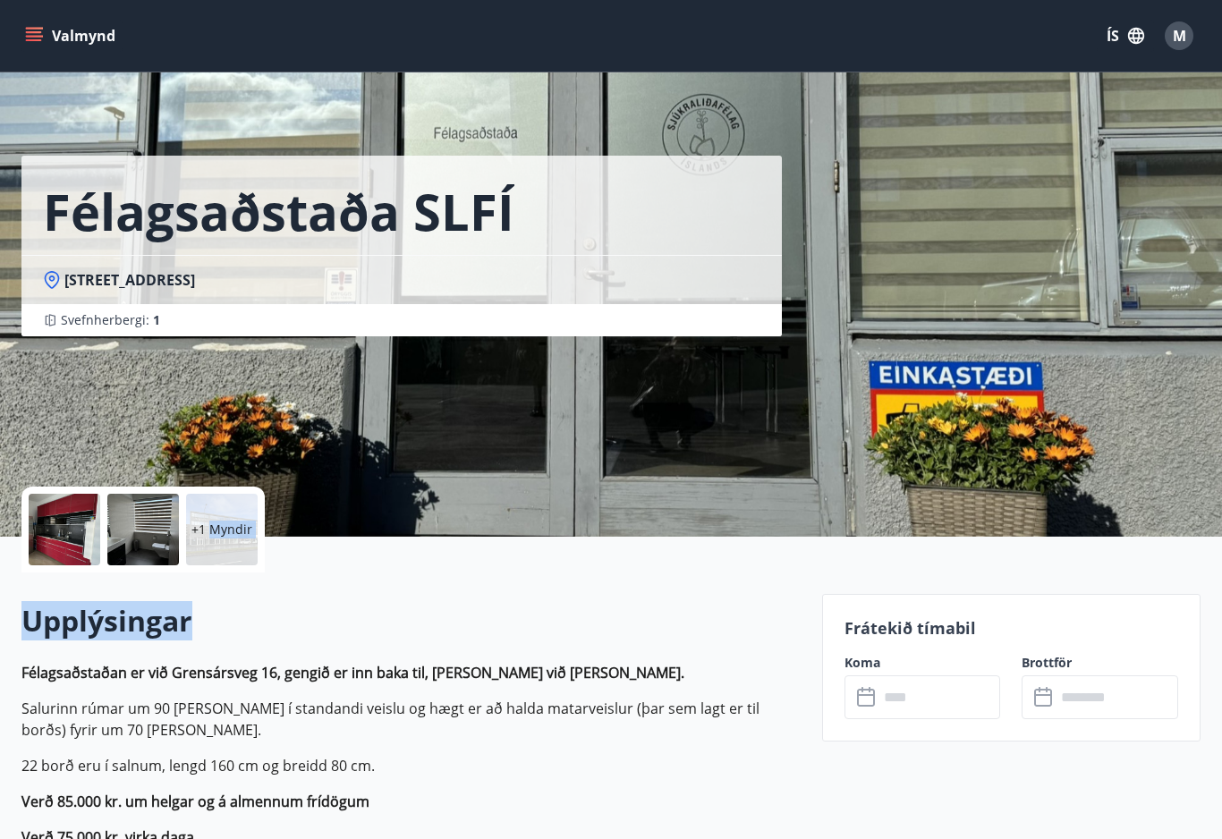
click at [74, 35] on button "Valmynd" at bounding box center [71, 36] width 101 height 32
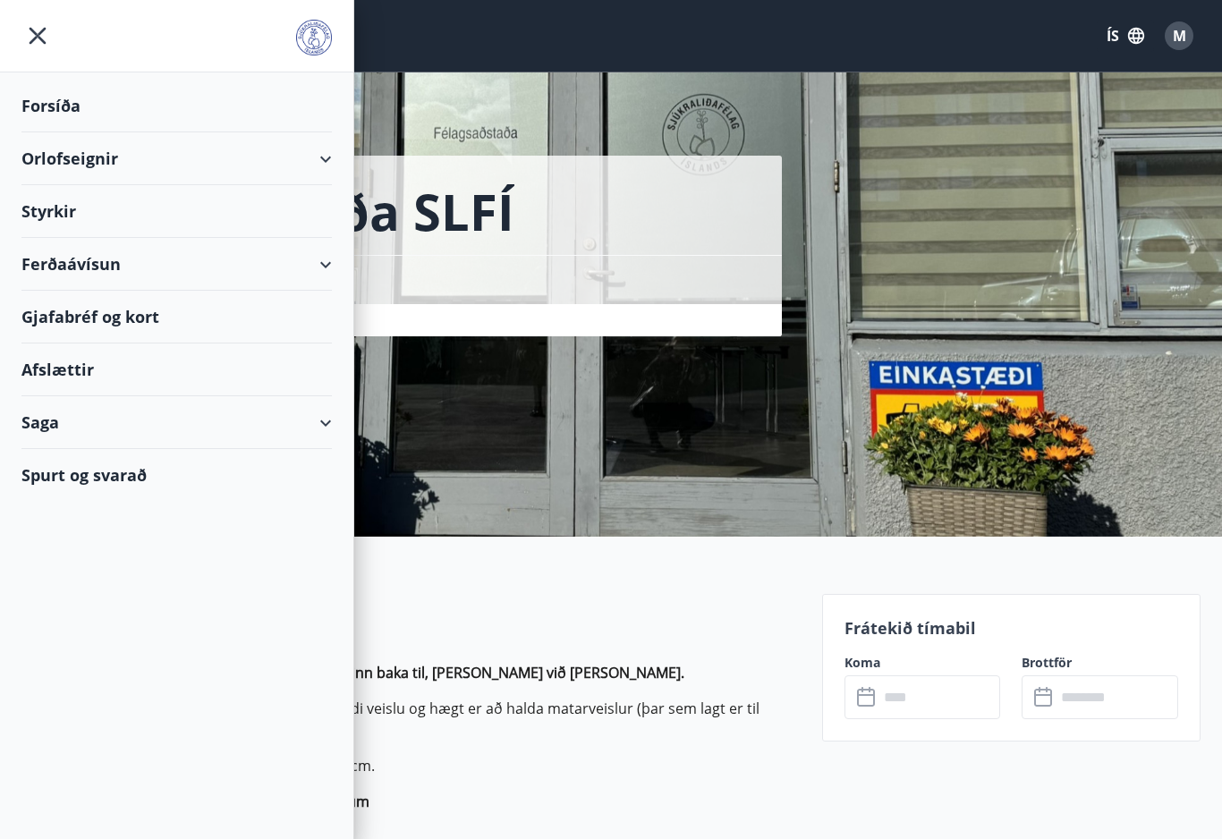
click at [25, 27] on icon "menu" at bounding box center [37, 36] width 32 height 32
